Goal: Information Seeking & Learning: Learn about a topic

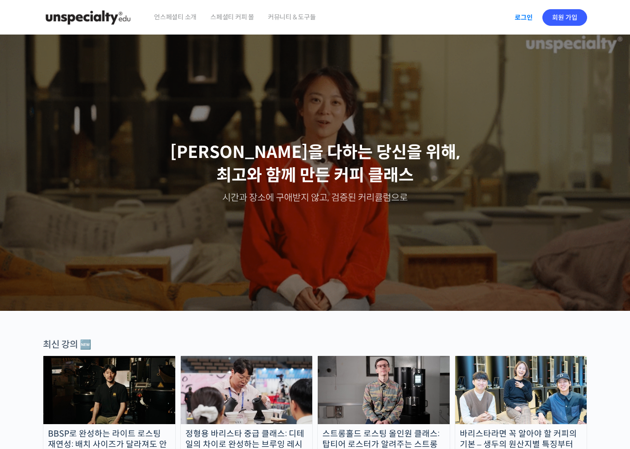
click at [518, 23] on link "로그인" at bounding box center [523, 17] width 29 height 21
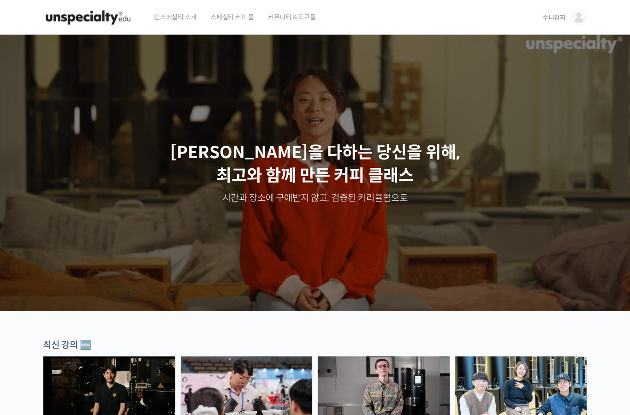
click at [559, 15] on span "수니감자" at bounding box center [554, 17] width 24 height 8
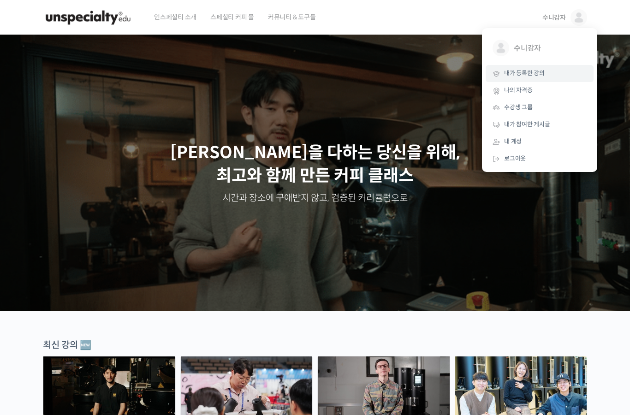
click at [540, 71] on span "내가 등록한 강의" at bounding box center [524, 73] width 41 height 8
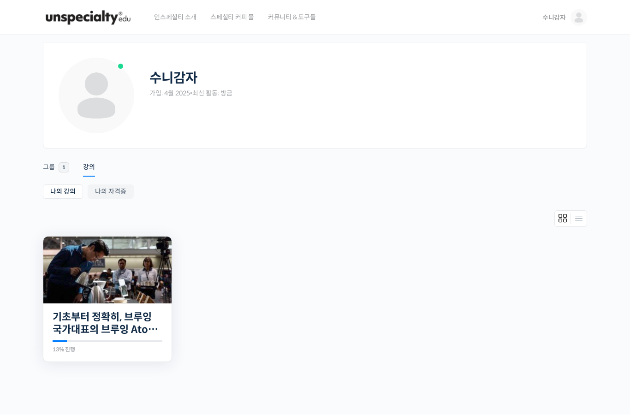
click at [149, 299] on img at bounding box center [107, 269] width 128 height 67
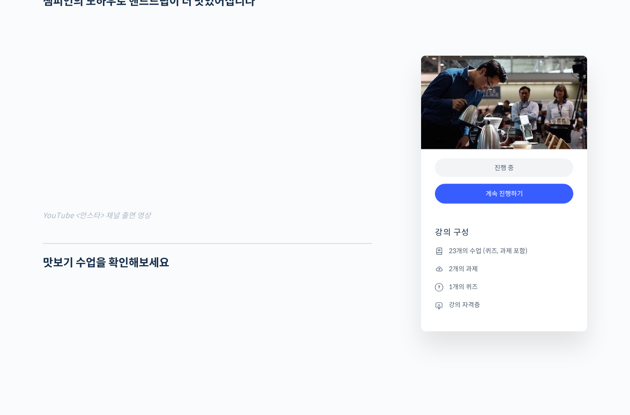
scroll to position [774, 0]
click at [512, 198] on link "계속 진행하기" at bounding box center [504, 194] width 138 height 20
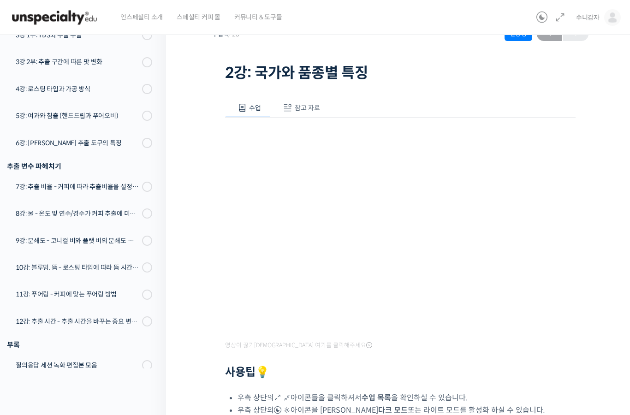
scroll to position [12, 0]
